Goal: Navigation & Orientation: Understand site structure

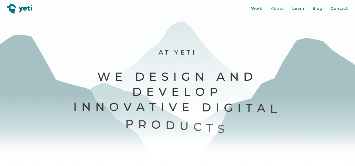
click at [277, 8] on div "About" at bounding box center [276, 9] width 13 height 6
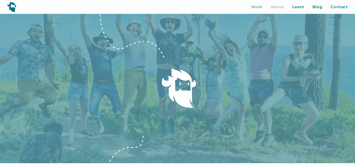
click at [251, 8] on div "Work" at bounding box center [257, 7] width 12 height 6
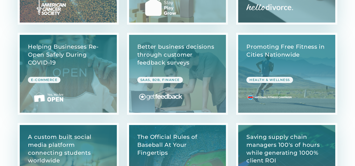
scroll to position [1100, 0]
